Goal: Find specific page/section: Find specific page/section

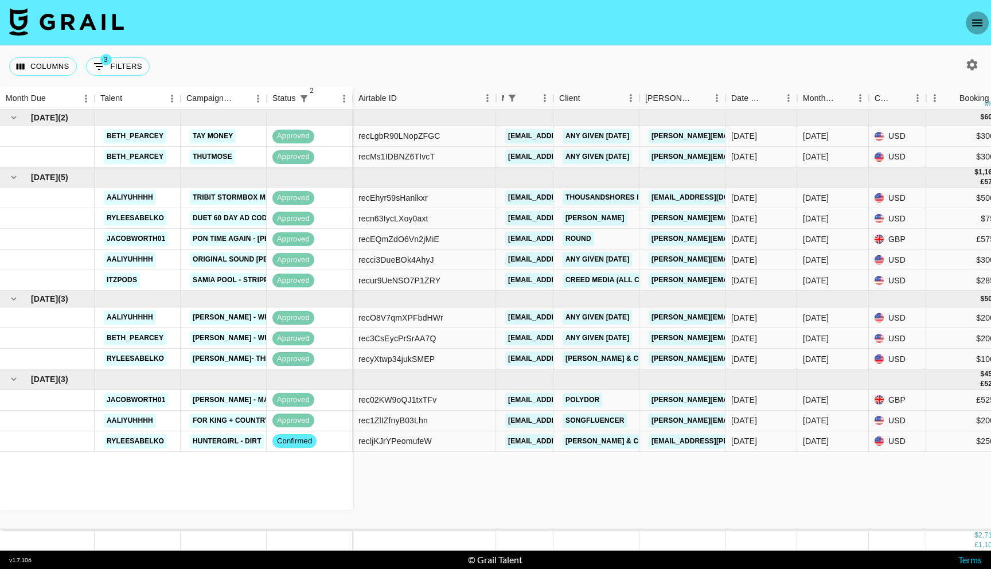
click at [976, 20] on icon "open drawer" at bounding box center [977, 23] width 10 height 7
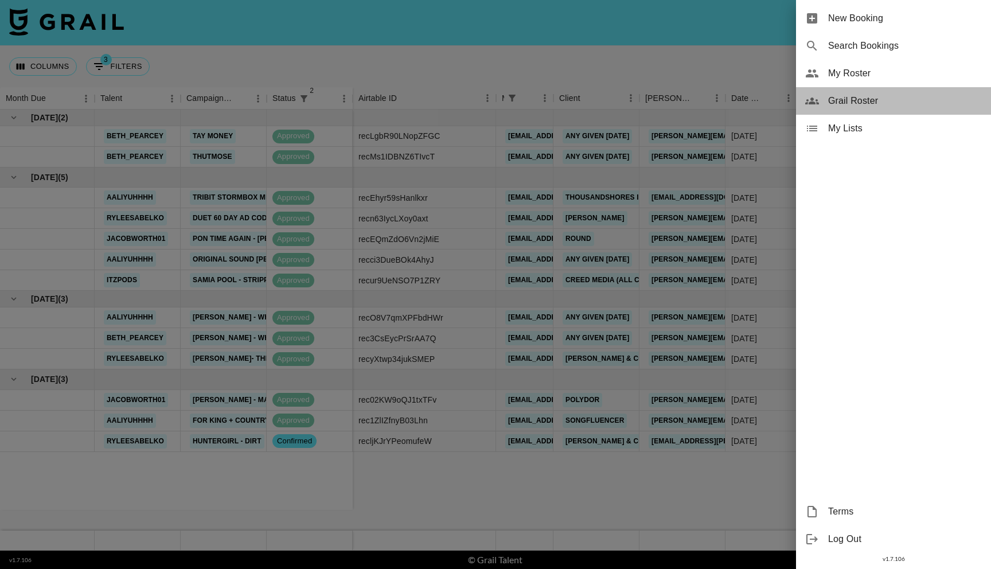
click at [882, 104] on span "Grail Roster" at bounding box center [905, 101] width 154 height 14
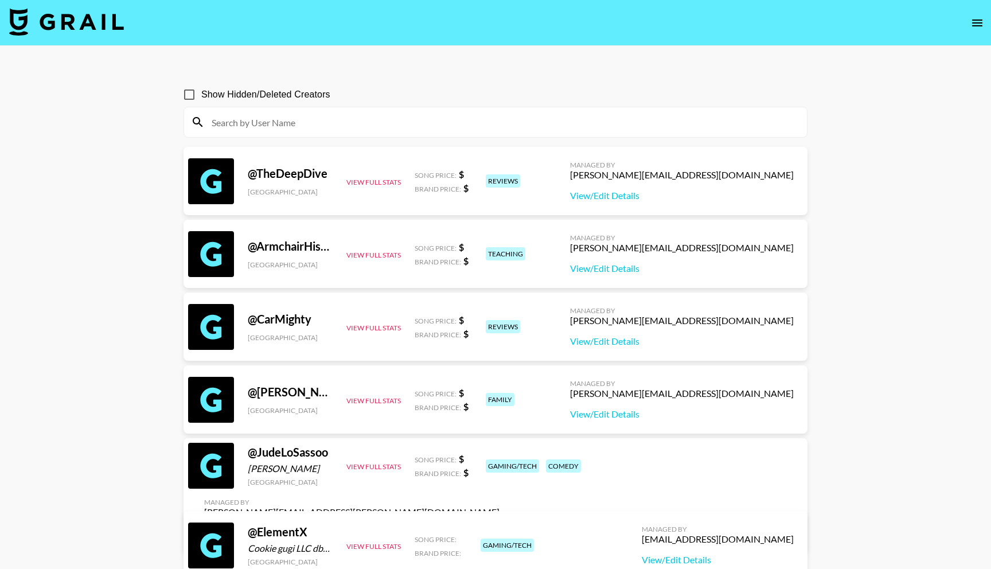
click at [291, 133] on div at bounding box center [495, 122] width 623 height 30
click at [295, 129] on input at bounding box center [502, 122] width 595 height 18
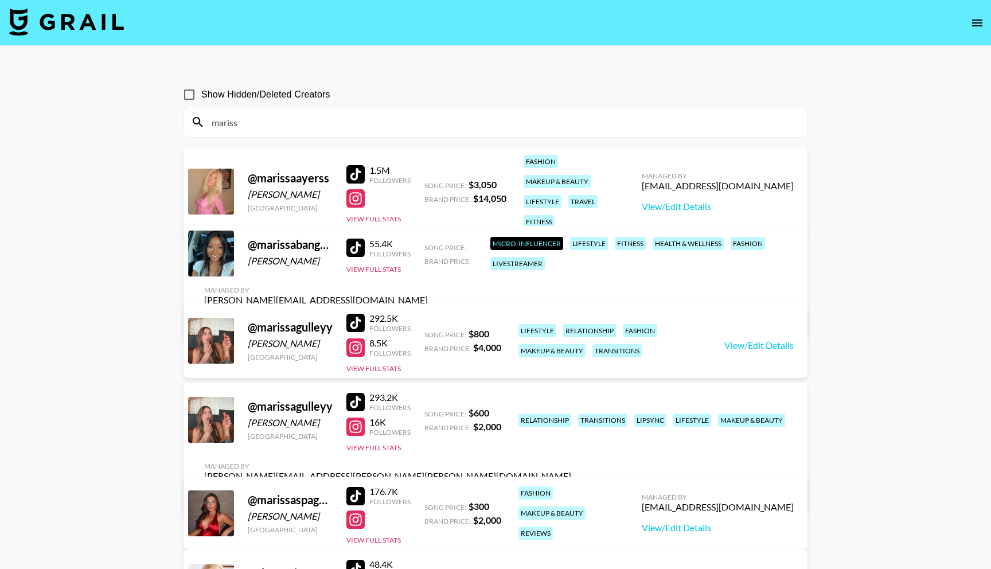
type input "mariss"
click at [974, 22] on icon "open drawer" at bounding box center [977, 23] width 10 height 7
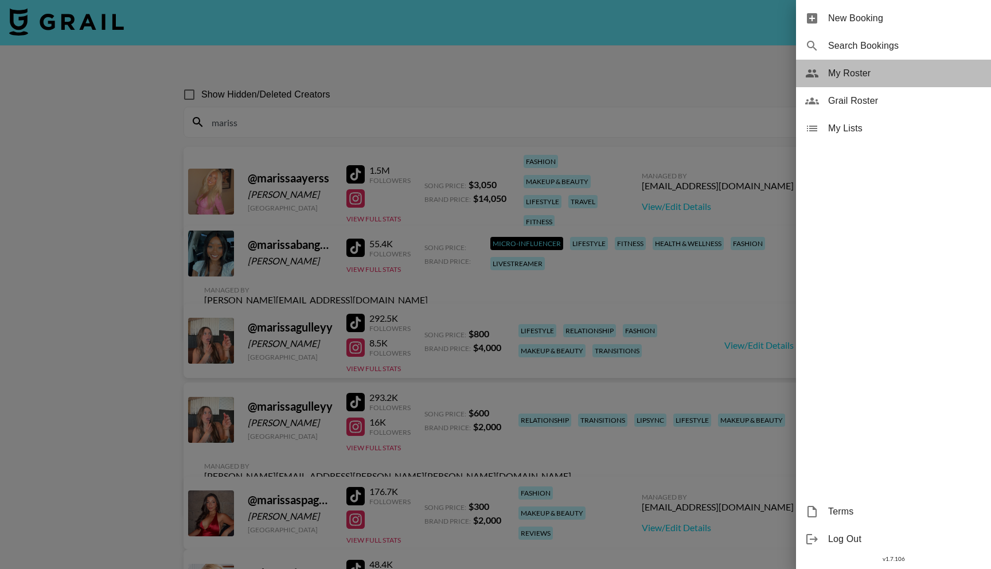
click at [851, 81] on div "My Roster" at bounding box center [893, 74] width 195 height 28
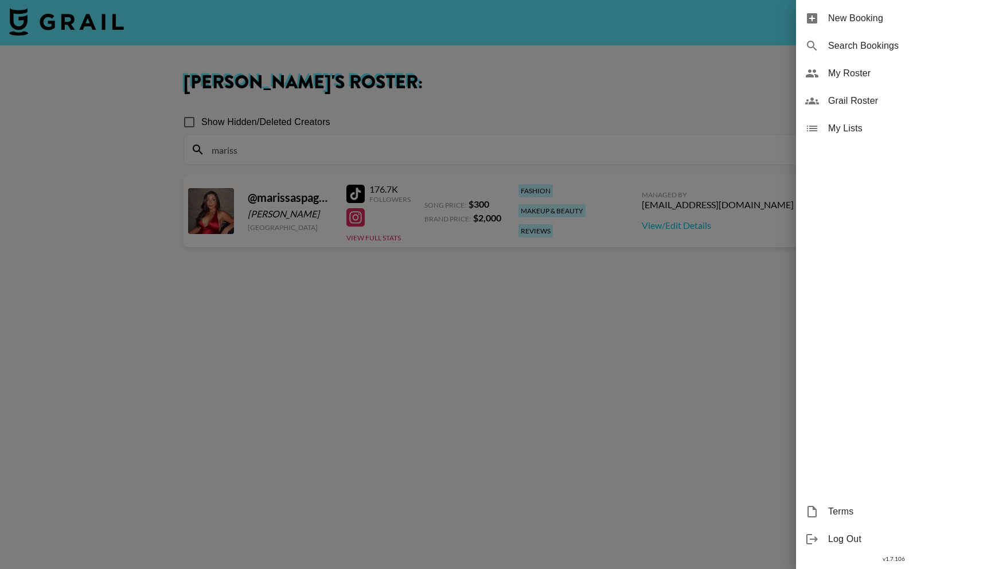
click at [389, 192] on div at bounding box center [495, 284] width 991 height 569
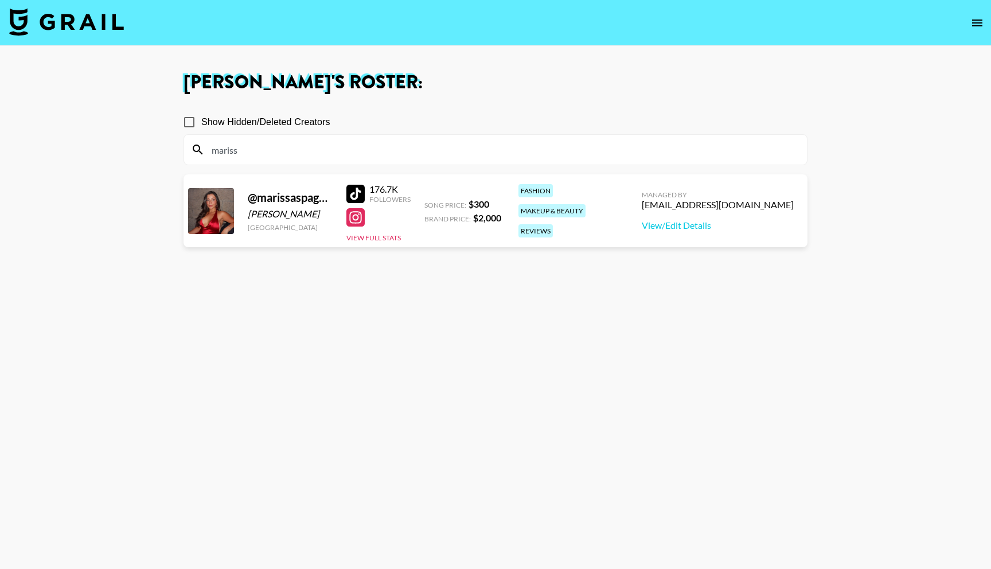
drag, startPoint x: 247, startPoint y: 213, endPoint x: 319, endPoint y: 212, distance: 72.3
click at [319, 212] on div "@ marissaspagnoli [PERSON_NAME] [GEOGRAPHIC_DATA] 176.7K Followers View Full St…" at bounding box center [496, 210] width 624 height 73
copy div "[PERSON_NAME]"
